Goal: Task Accomplishment & Management: Manage account settings

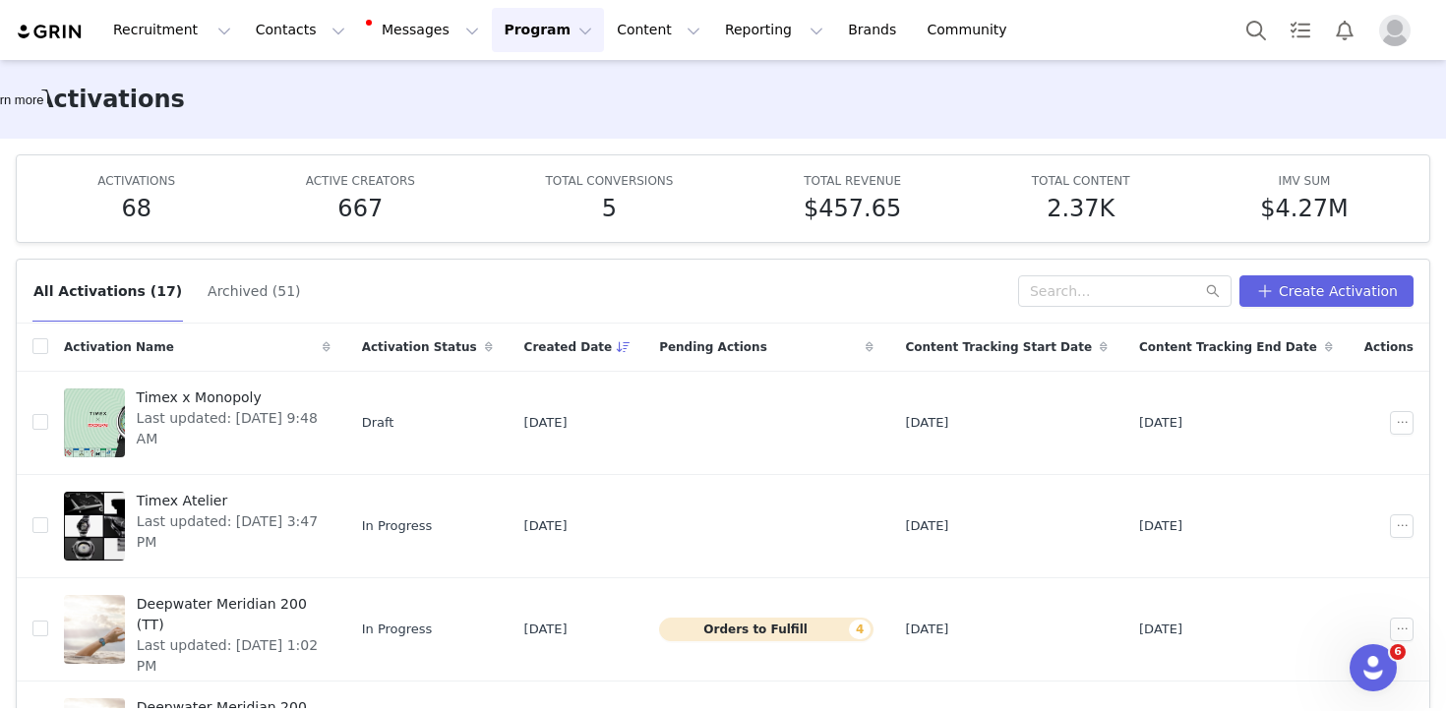
click at [1384, 37] on img "Profile" at bounding box center [1394, 30] width 31 height 31
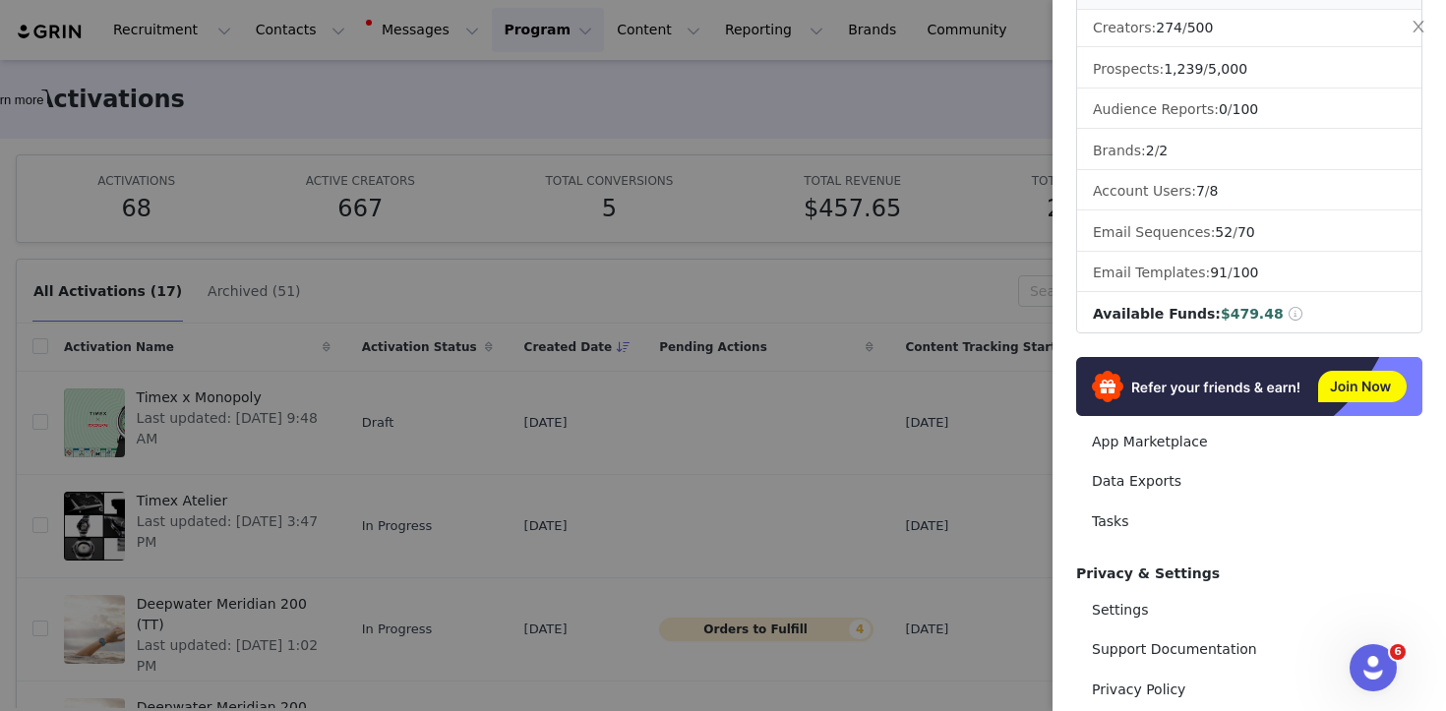
scroll to position [231, 0]
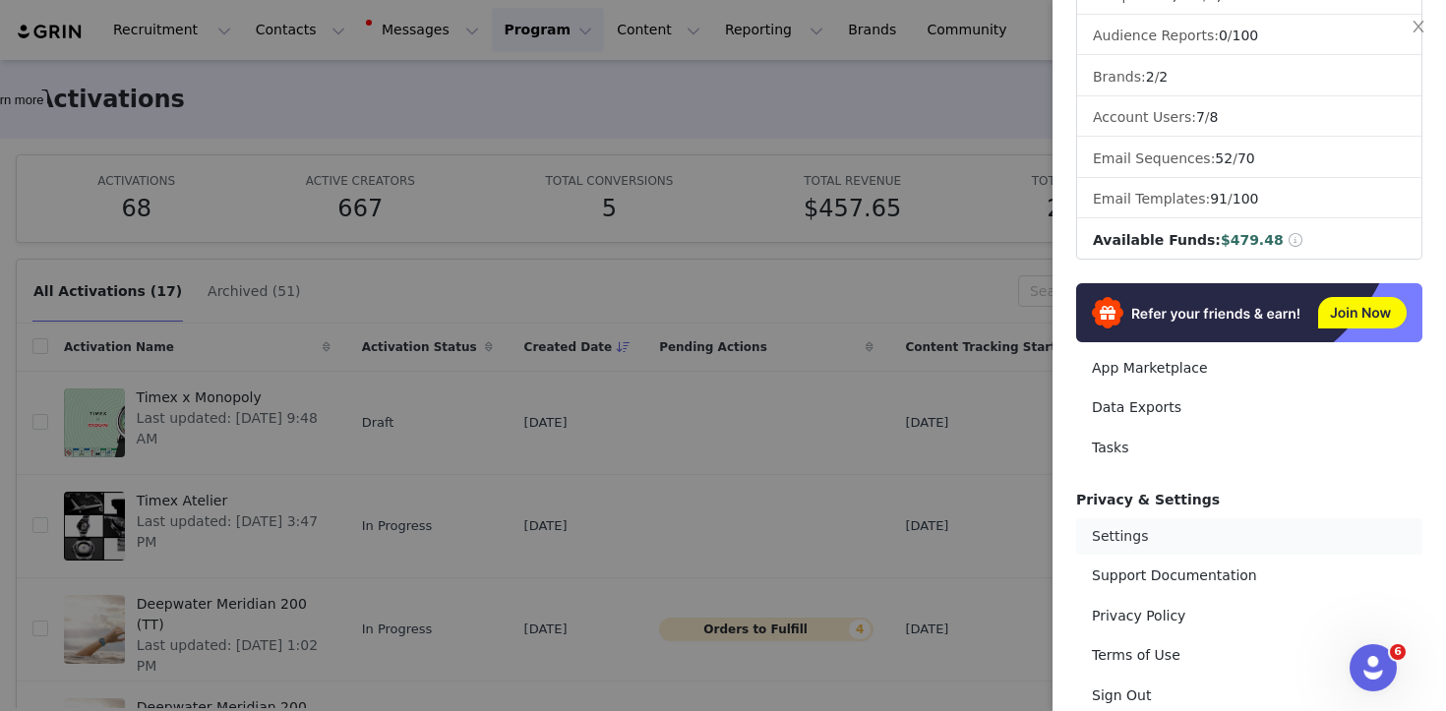
click at [1111, 543] on link "Settings" at bounding box center [1249, 537] width 346 height 36
select select "America/New_York"
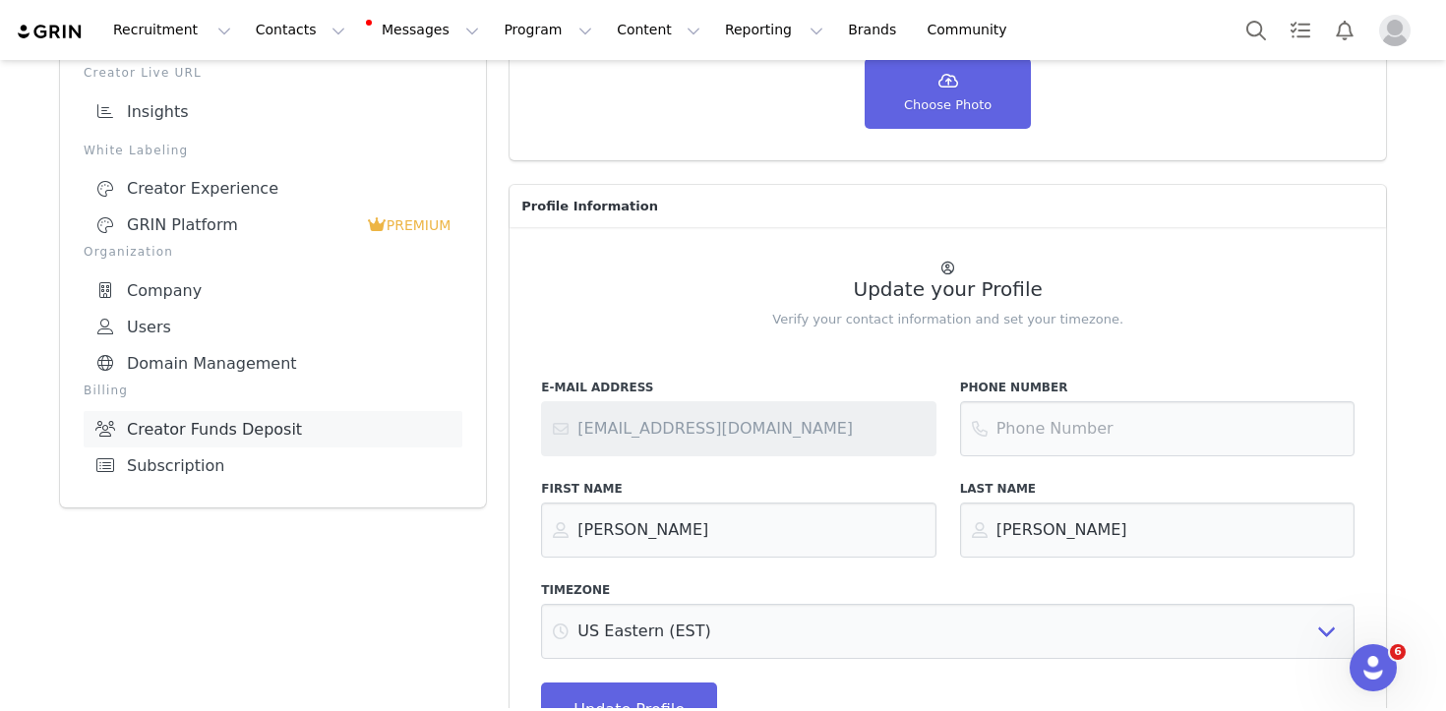
click at [263, 414] on link "Creator Funds Deposit" at bounding box center [273, 429] width 379 height 36
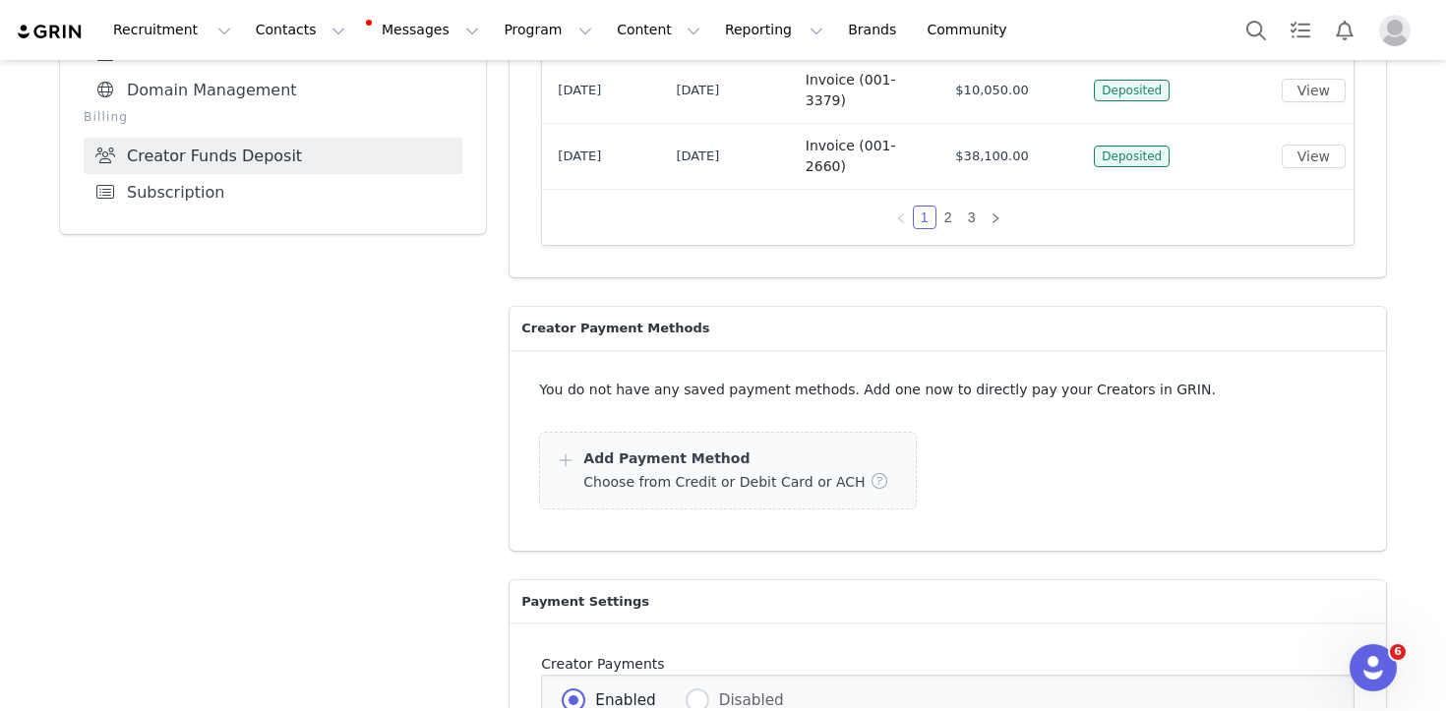
scroll to position [658, 0]
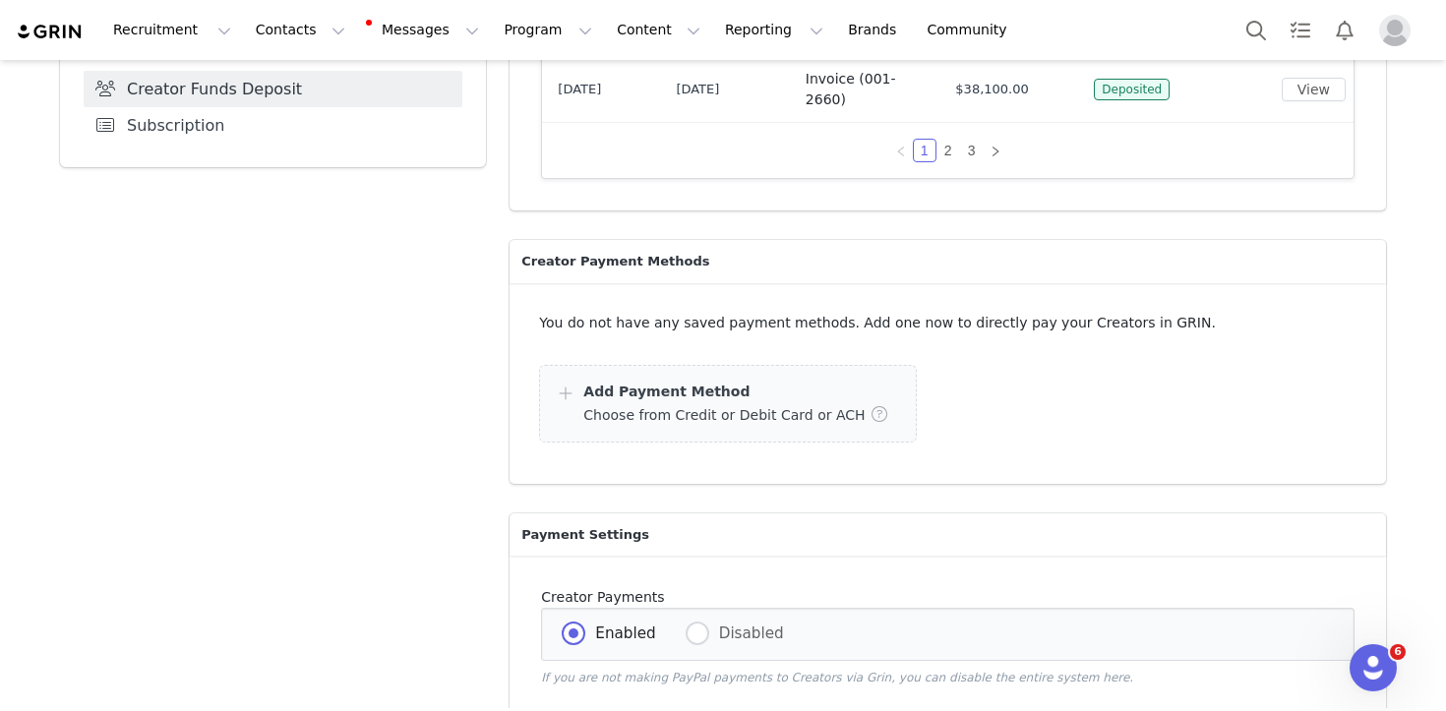
click at [667, 402] on div "Choose from Credit or Debit Card or ACH" at bounding box center [741, 414] width 317 height 24
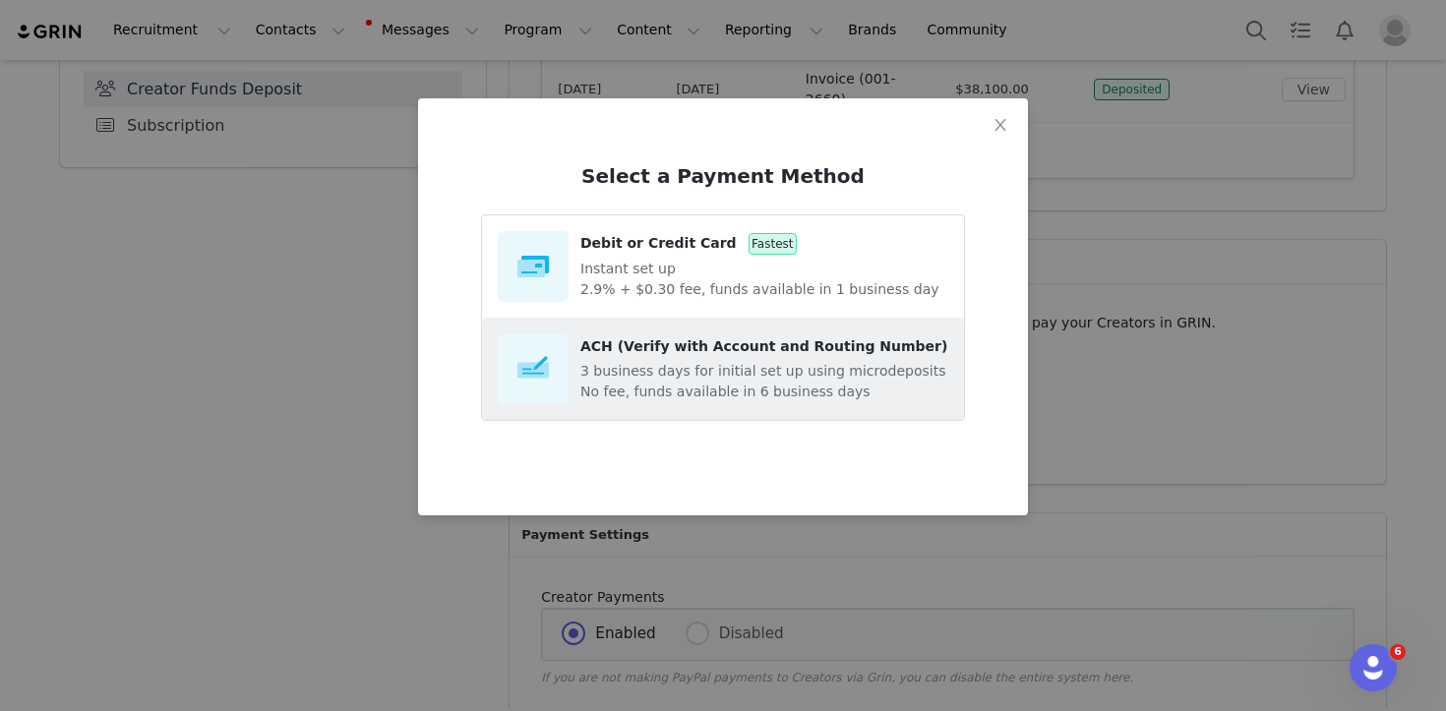
click at [828, 351] on span "ACH (Verify with Account and Routing Number)" at bounding box center [763, 346] width 367 height 16
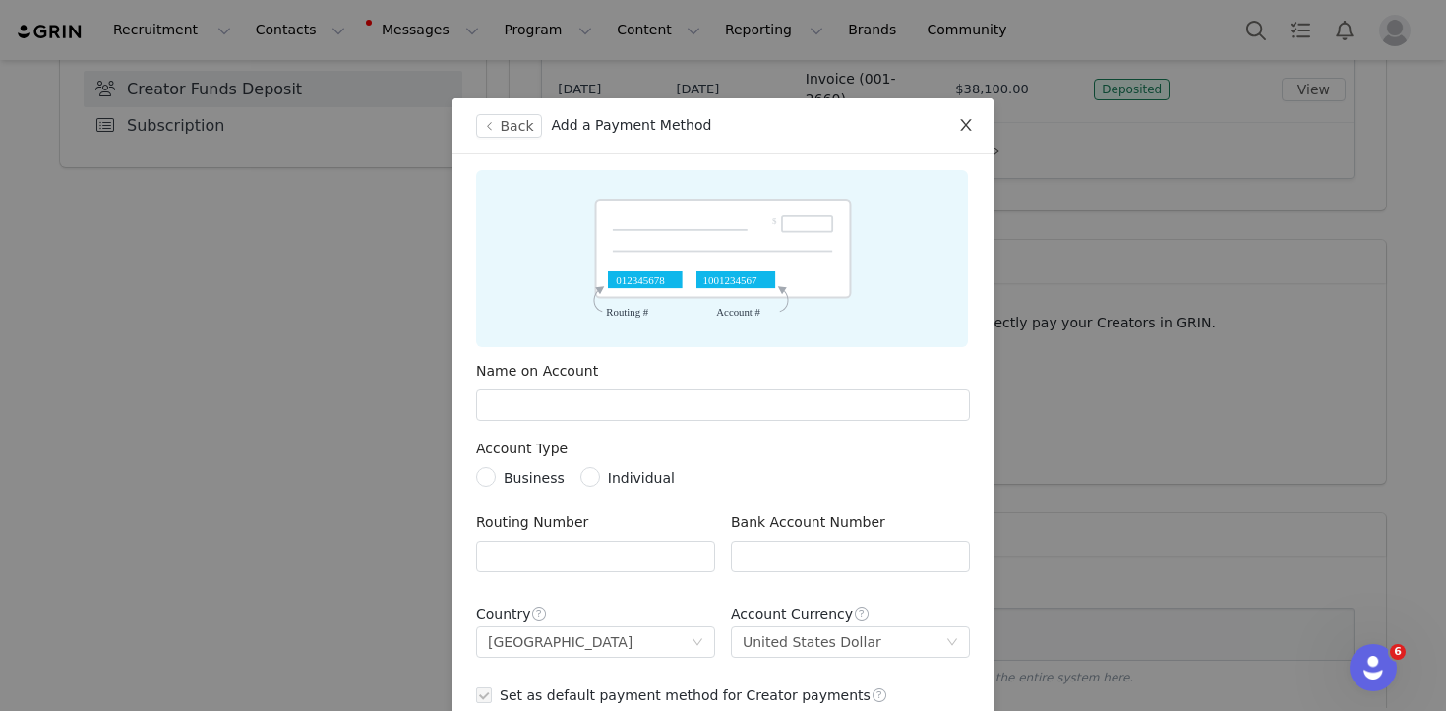
click at [965, 133] on icon "icon: close" at bounding box center [966, 125] width 16 height 16
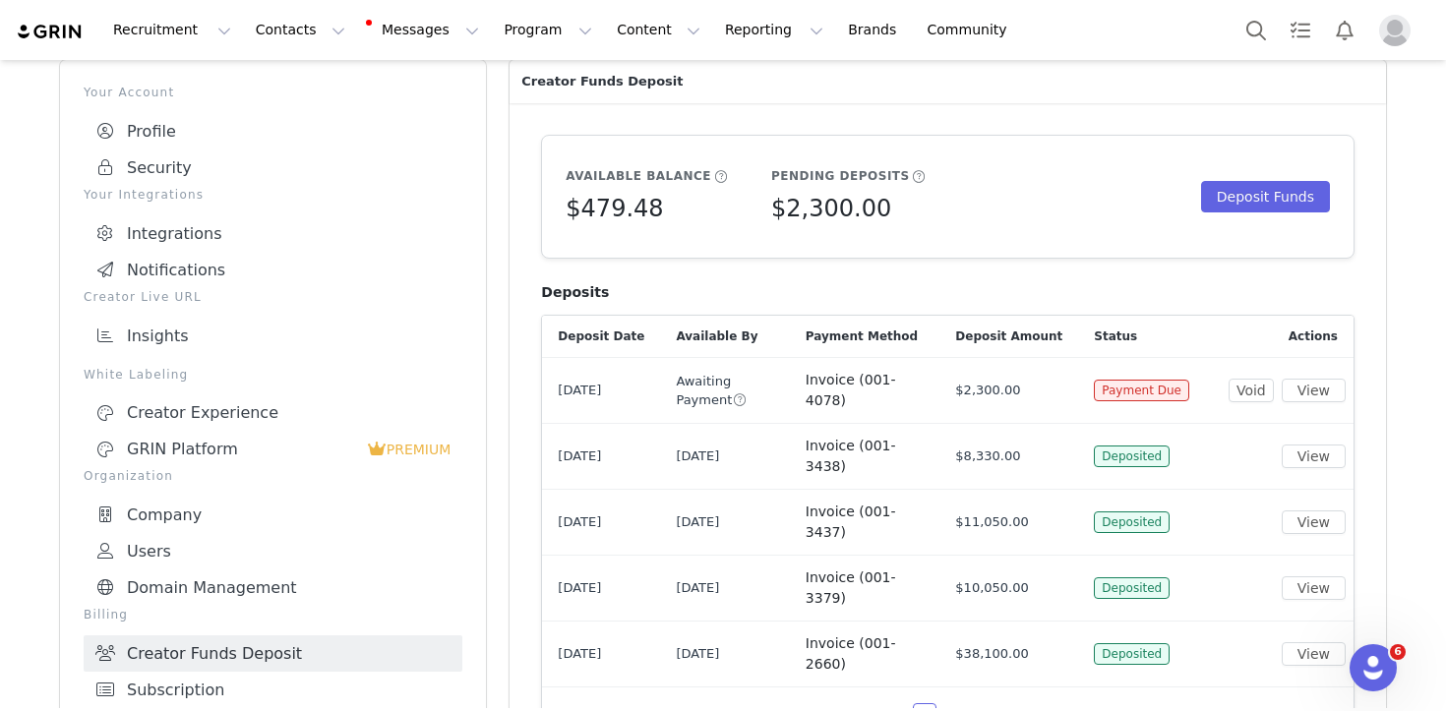
scroll to position [63, 0]
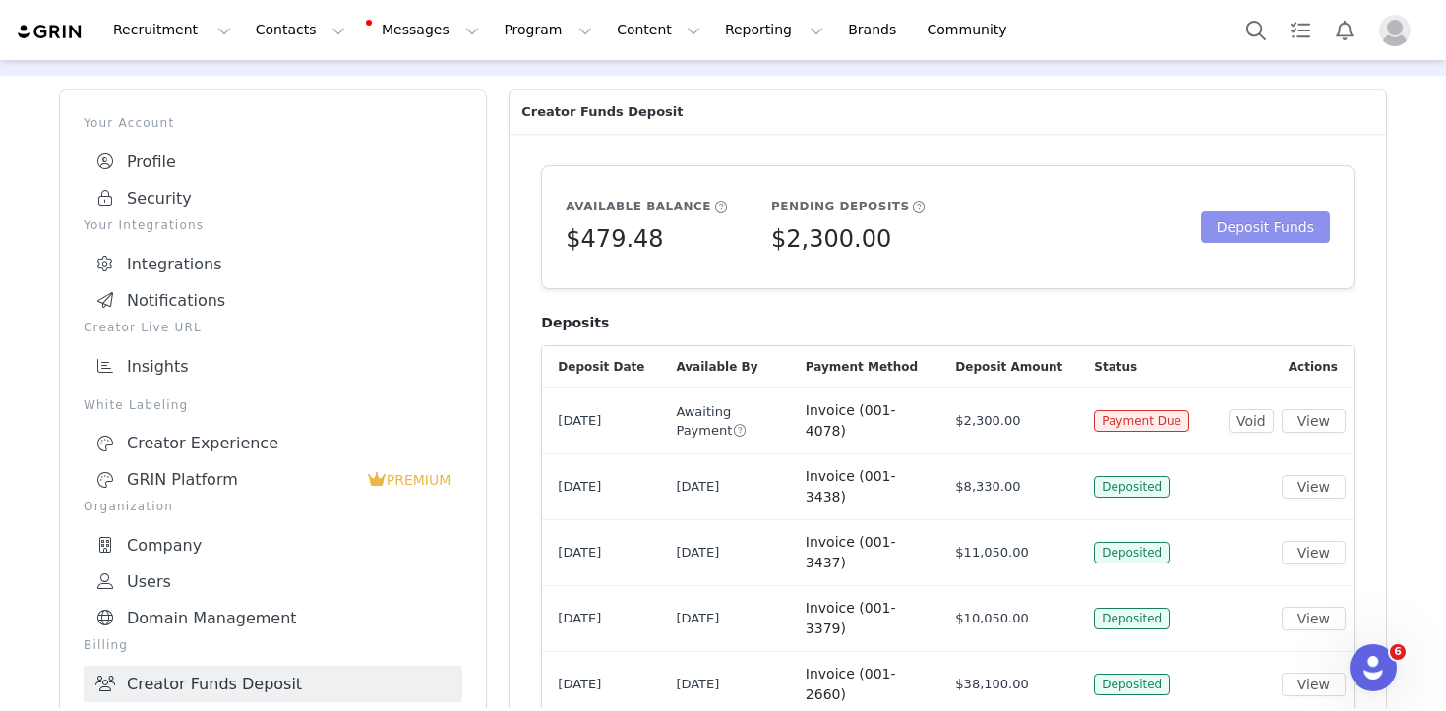
click at [1251, 229] on button "Deposit Funds" at bounding box center [1265, 227] width 129 height 31
